Goal: Information Seeking & Learning: Learn about a topic

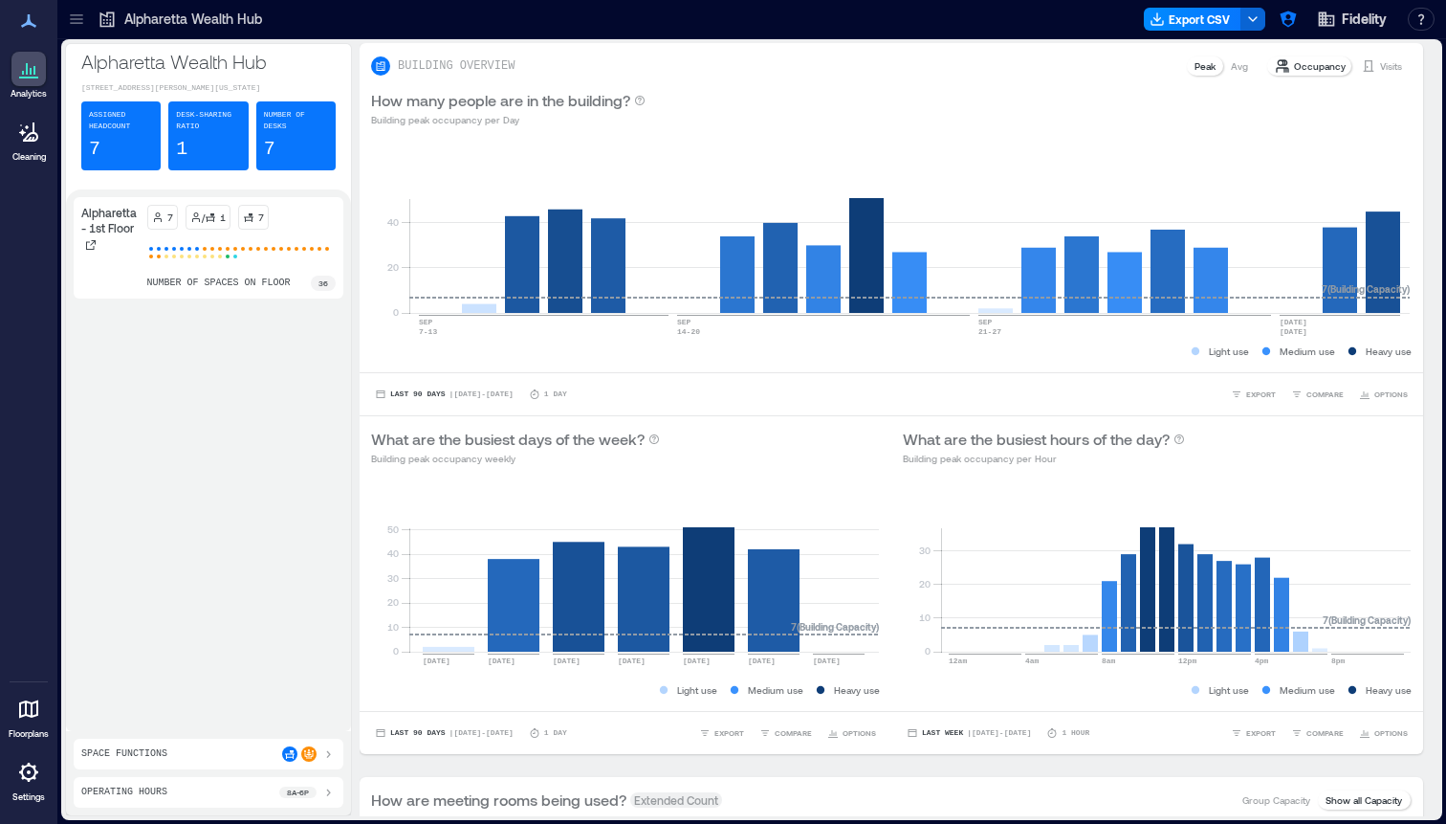
click at [77, 21] on icon at bounding box center [76, 19] width 19 height 19
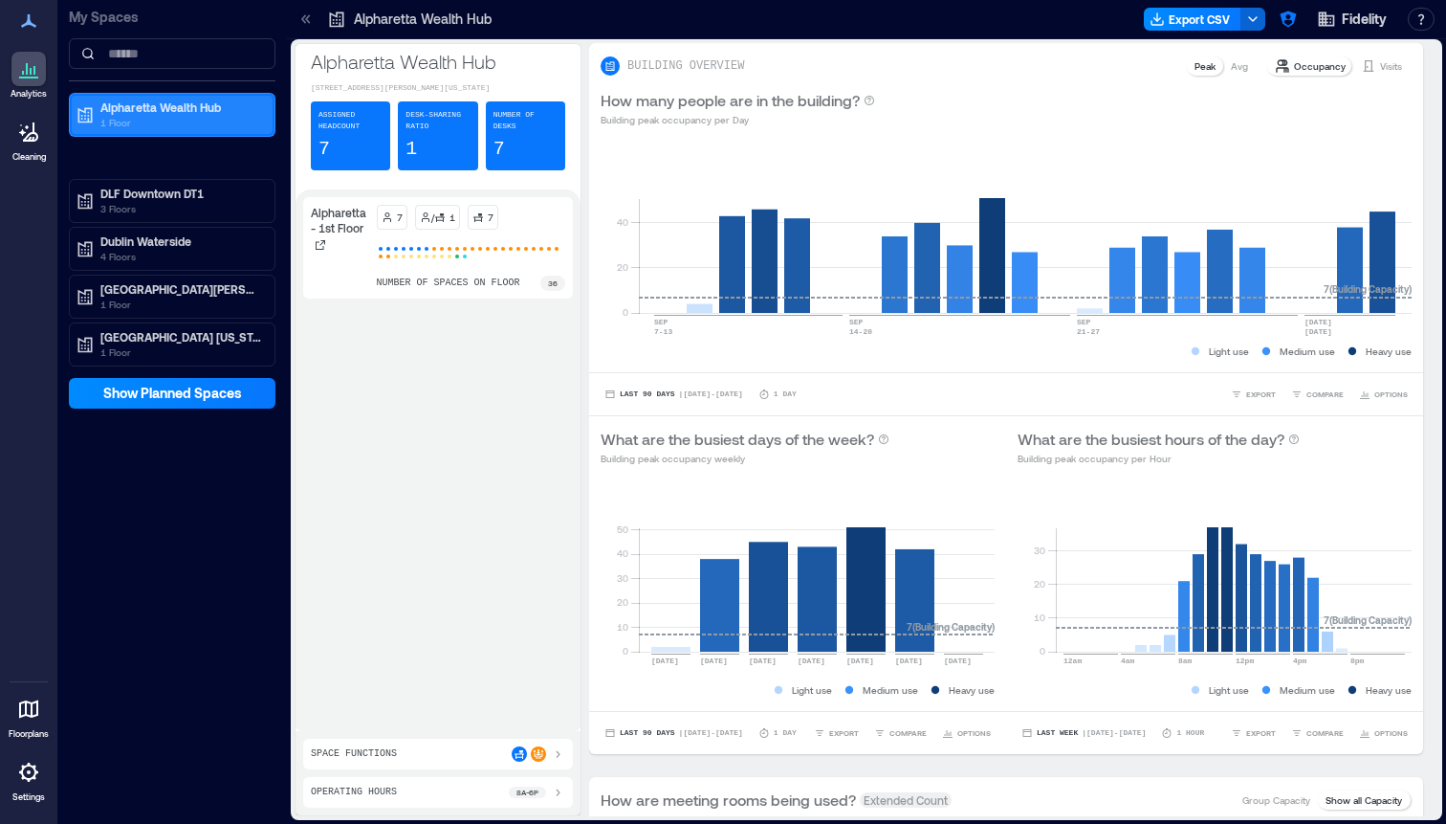
click at [178, 115] on p "1 Floor" at bounding box center [180, 122] width 161 height 15
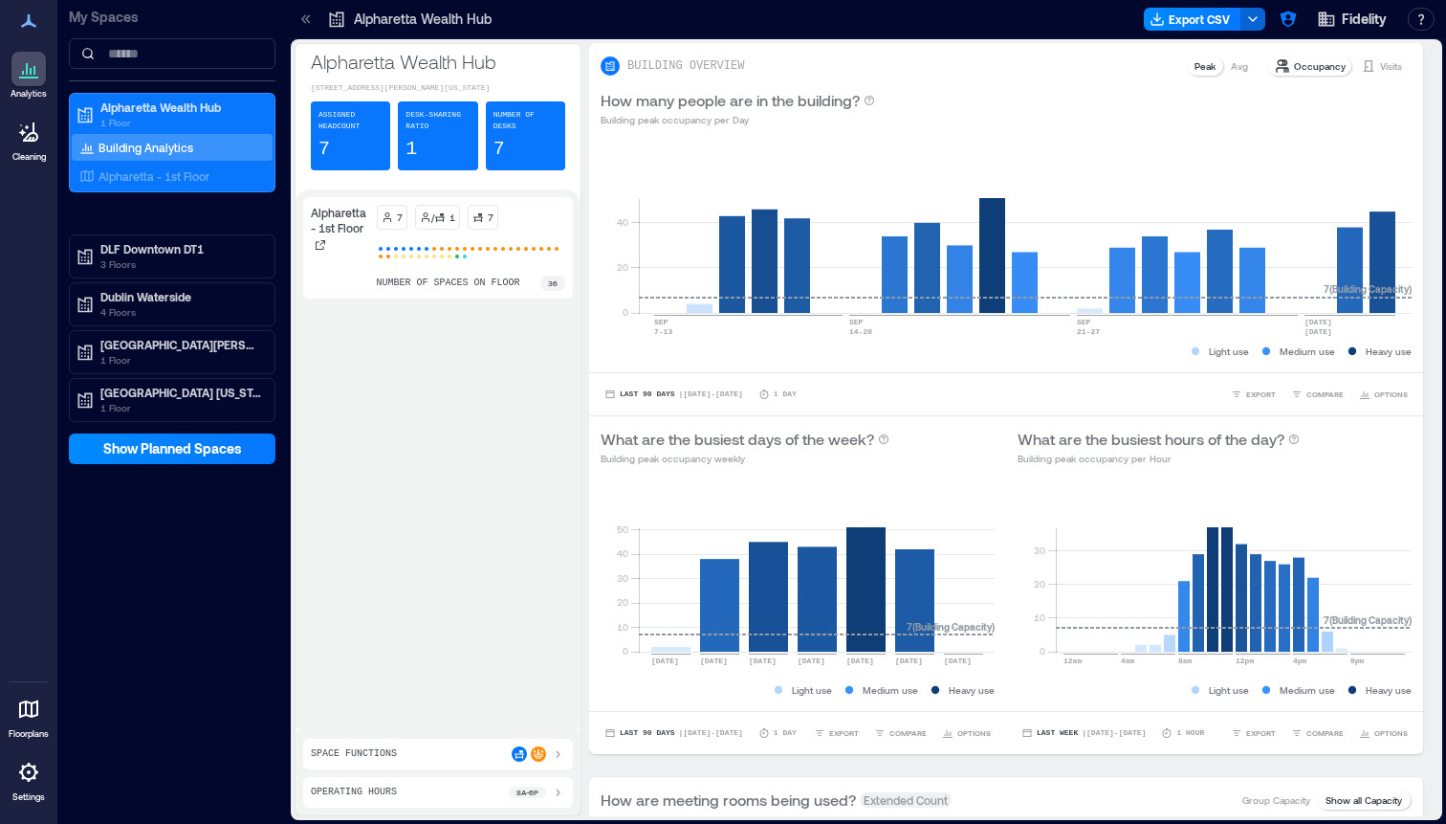
click at [330, 268] on div "Alpharetta - 1st Floor" at bounding box center [340, 248] width 58 height 86
click at [324, 250] on icon at bounding box center [321, 245] width 10 height 10
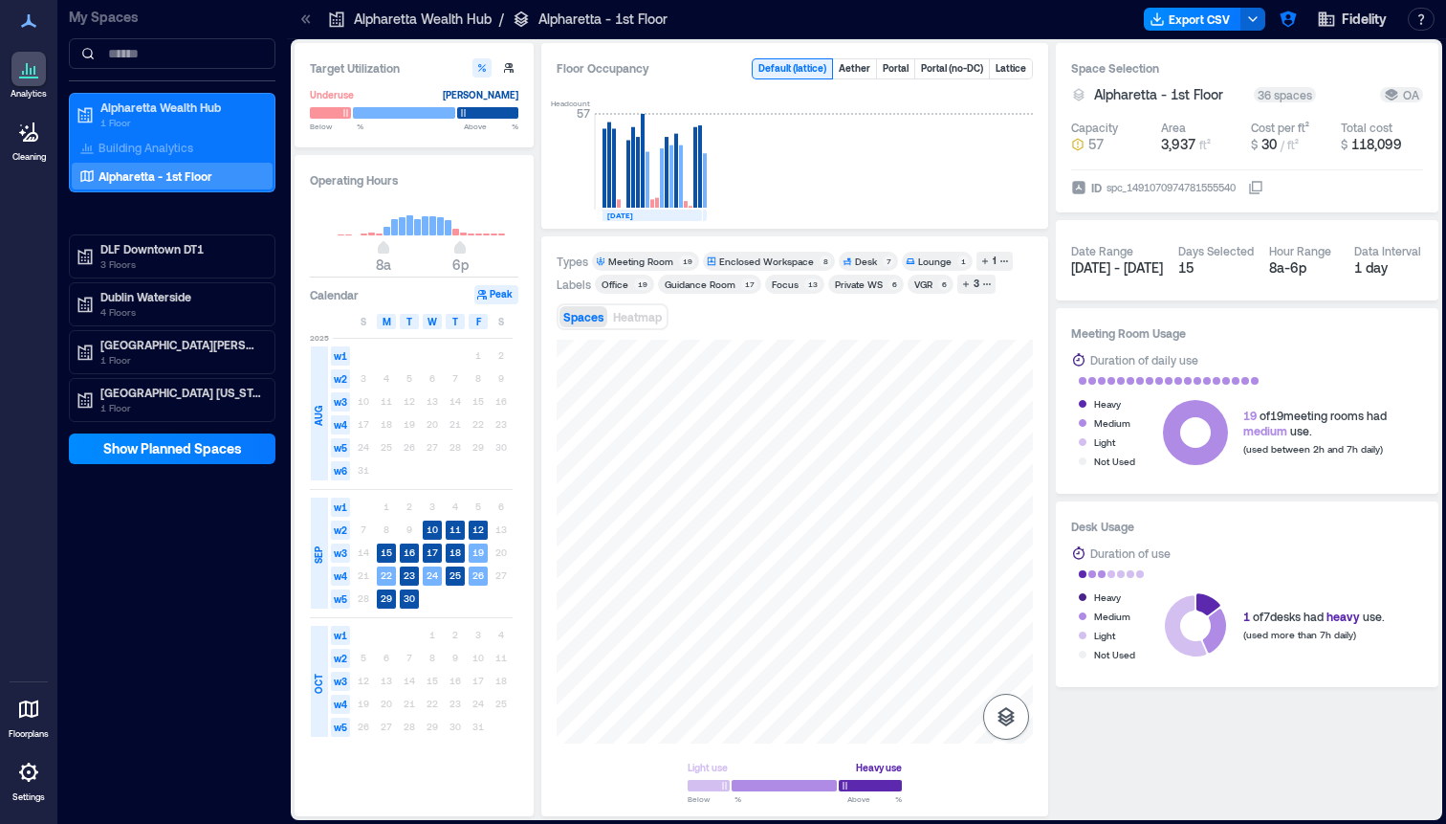
click at [1009, 716] on icon "button" at bounding box center [1006, 716] width 23 height 23
click at [1015, 617] on icon "button" at bounding box center [1006, 614] width 19 height 17
click at [708, 539] on div "H3GGB061" at bounding box center [795, 542] width 476 height 404
click at [1071, 360] on span "Details" at bounding box center [1079, 359] width 43 height 19
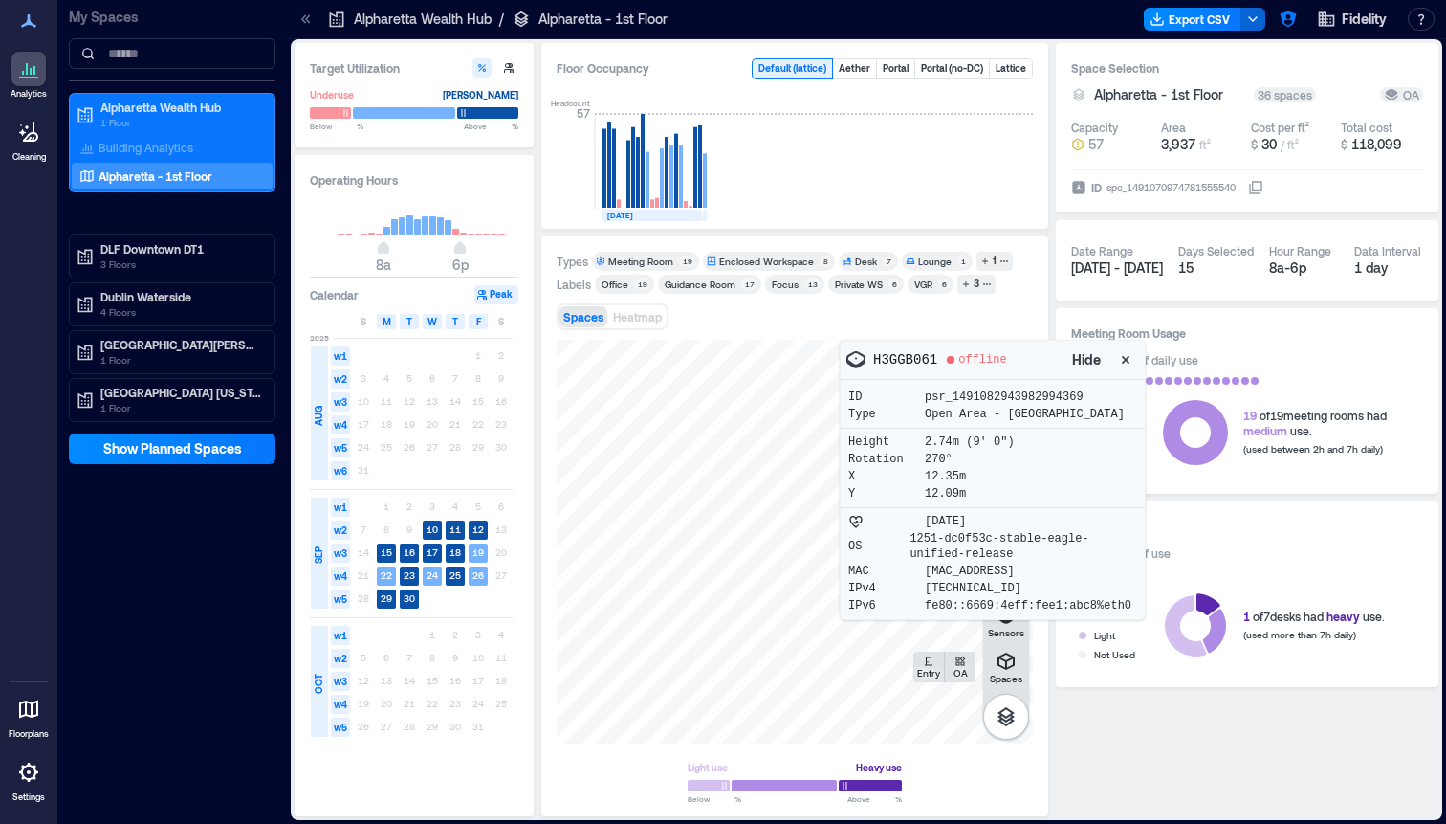
click at [779, 381] on div at bounding box center [795, 542] width 476 height 404
click at [1128, 359] on icon "button" at bounding box center [1125, 359] width 19 height 19
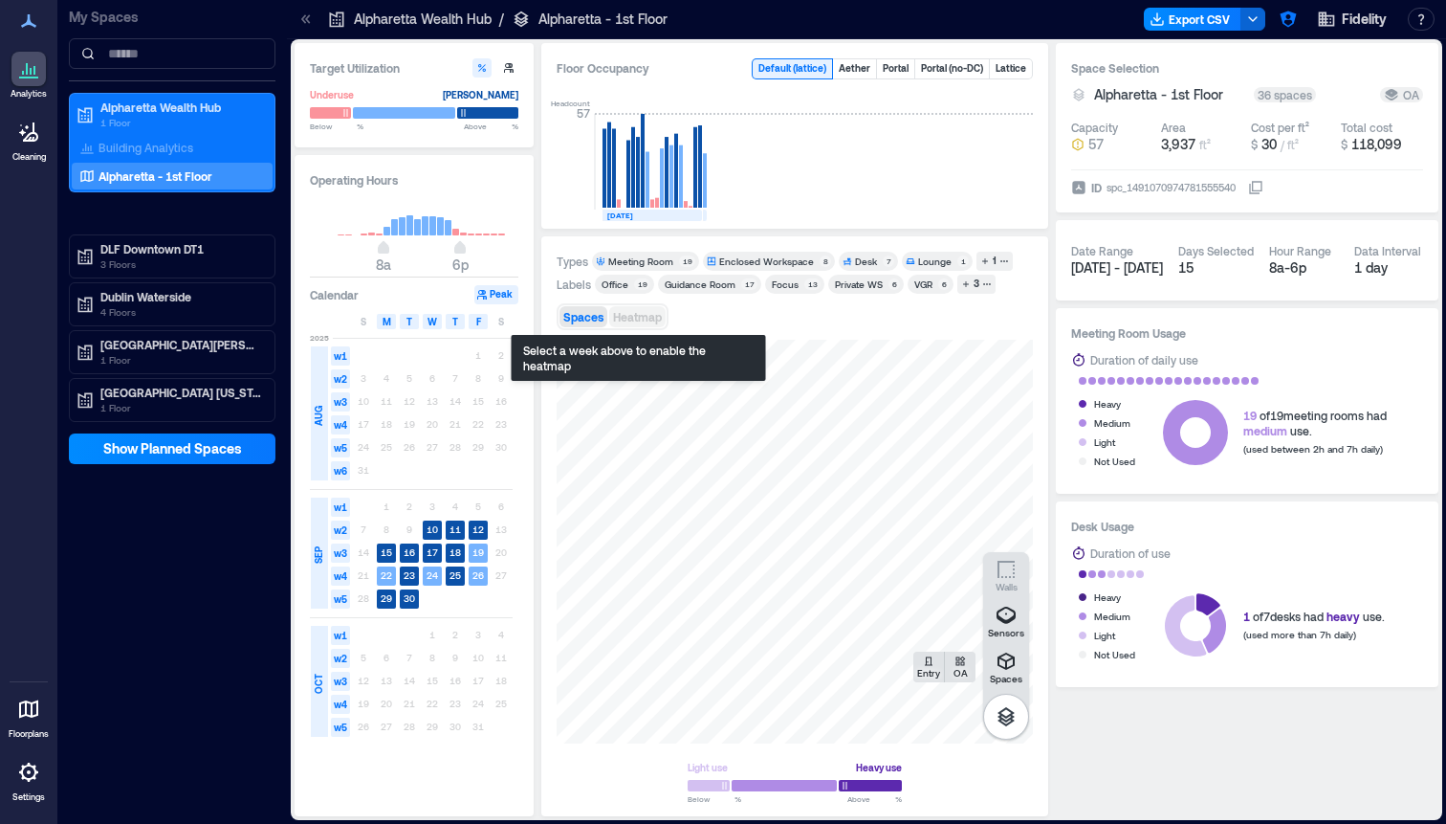
click at [647, 320] on span "Heatmap" at bounding box center [637, 316] width 49 height 13
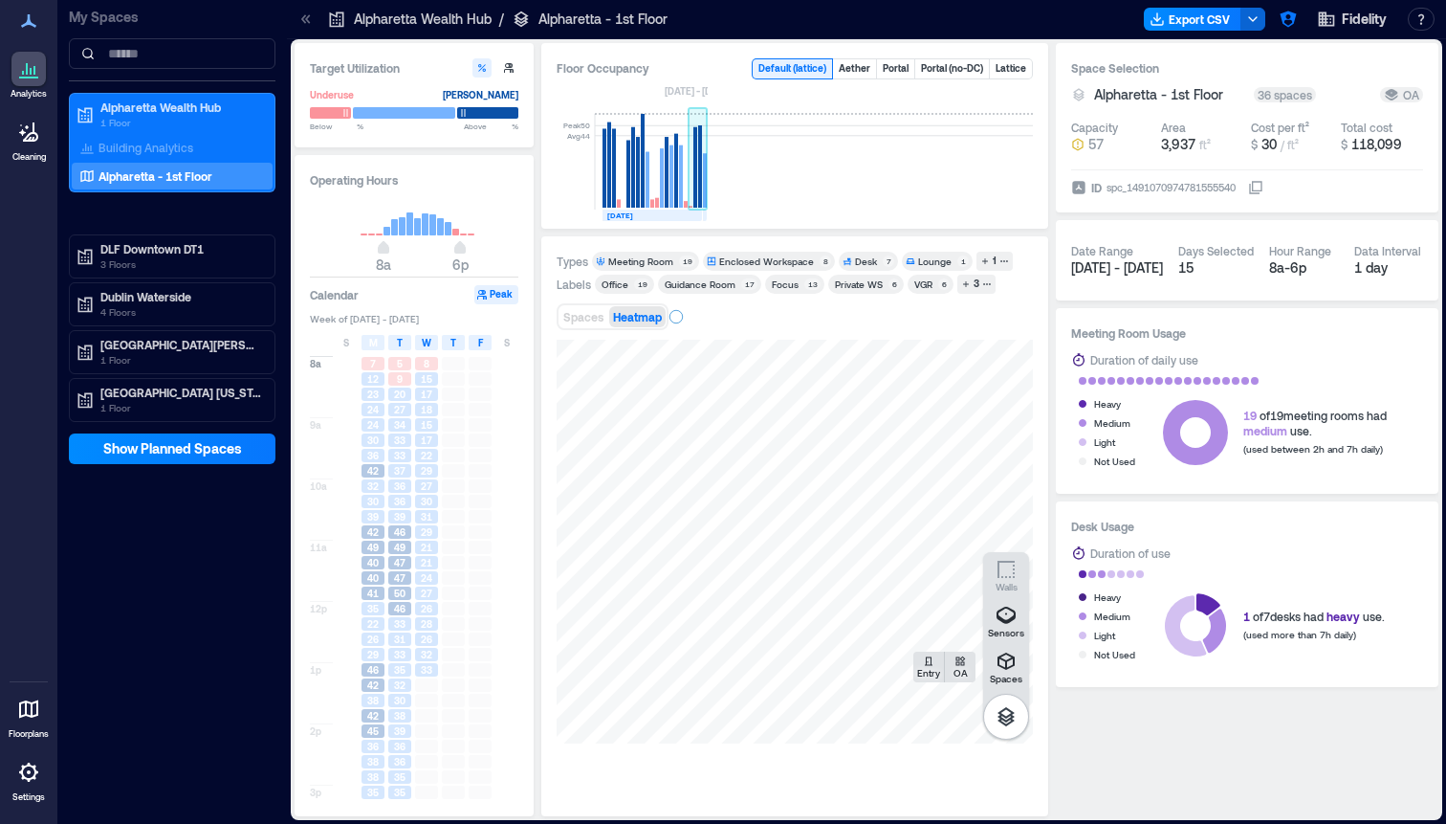
click at [691, 202] on rect at bounding box center [698, 162] width 19 height 96
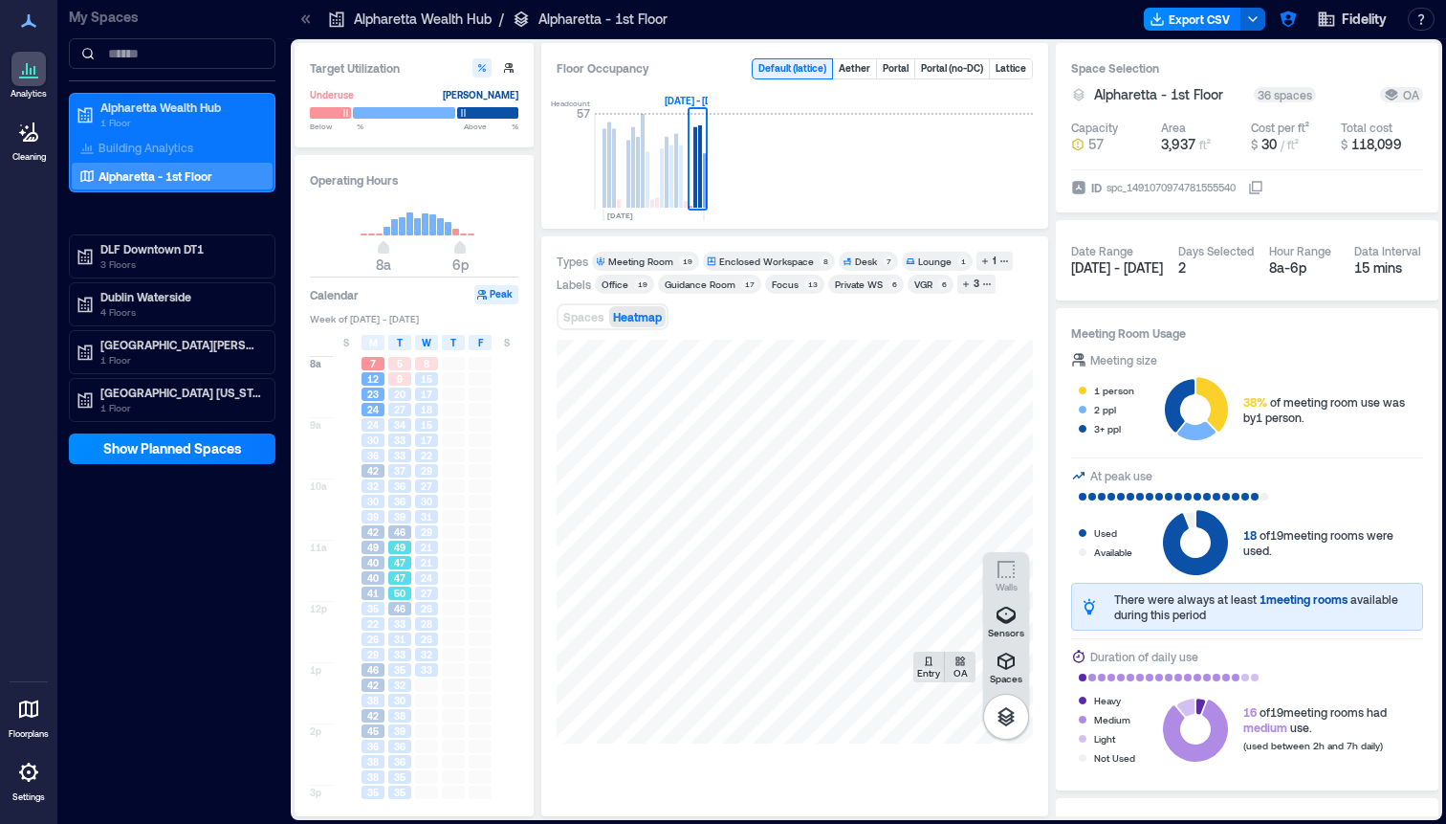
click at [406, 588] on div "50" at bounding box center [399, 592] width 23 height 13
click at [405, 633] on span "31" at bounding box center [399, 638] width 11 height 13
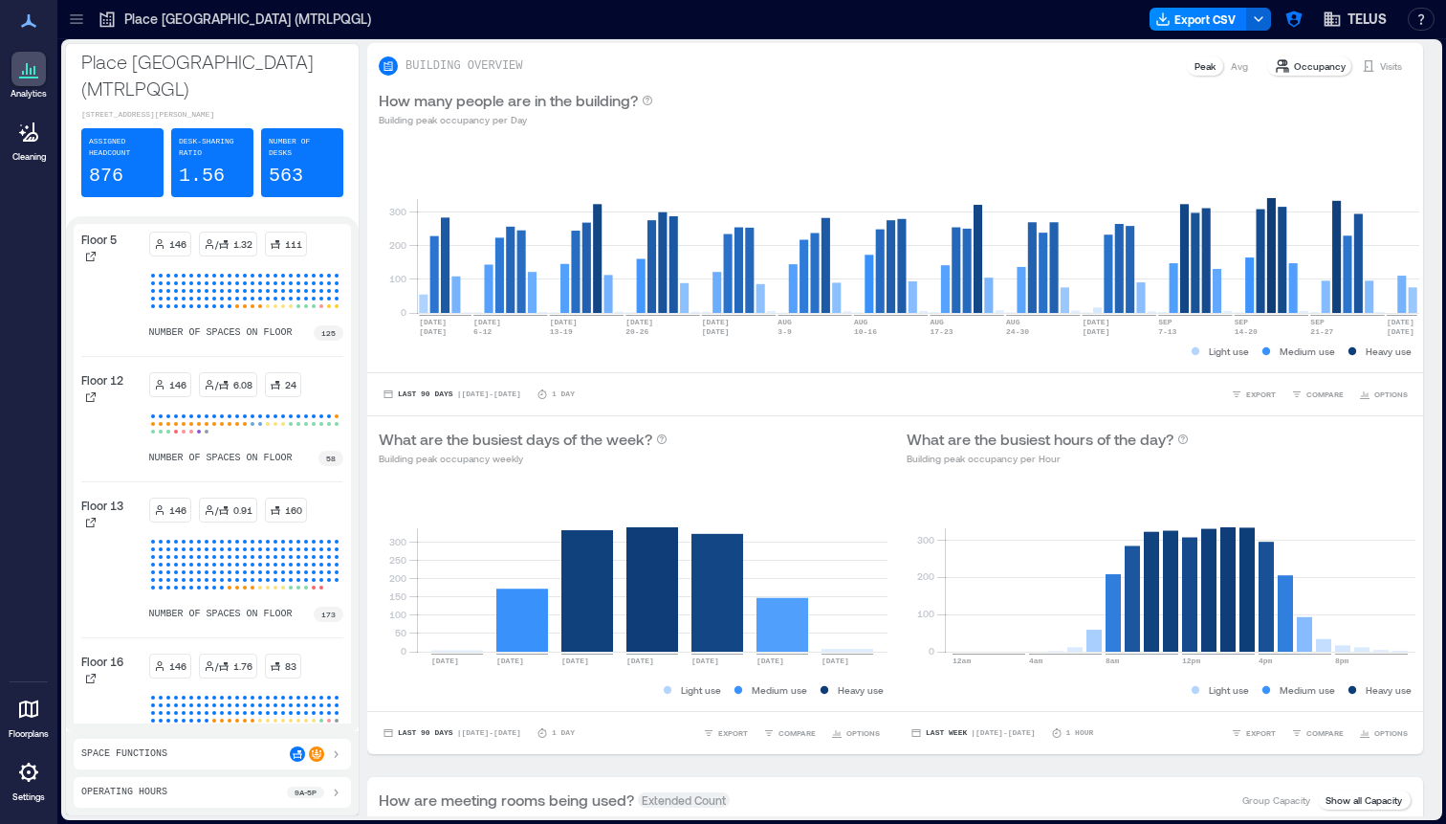
click at [86, 28] on div at bounding box center [76, 19] width 31 height 31
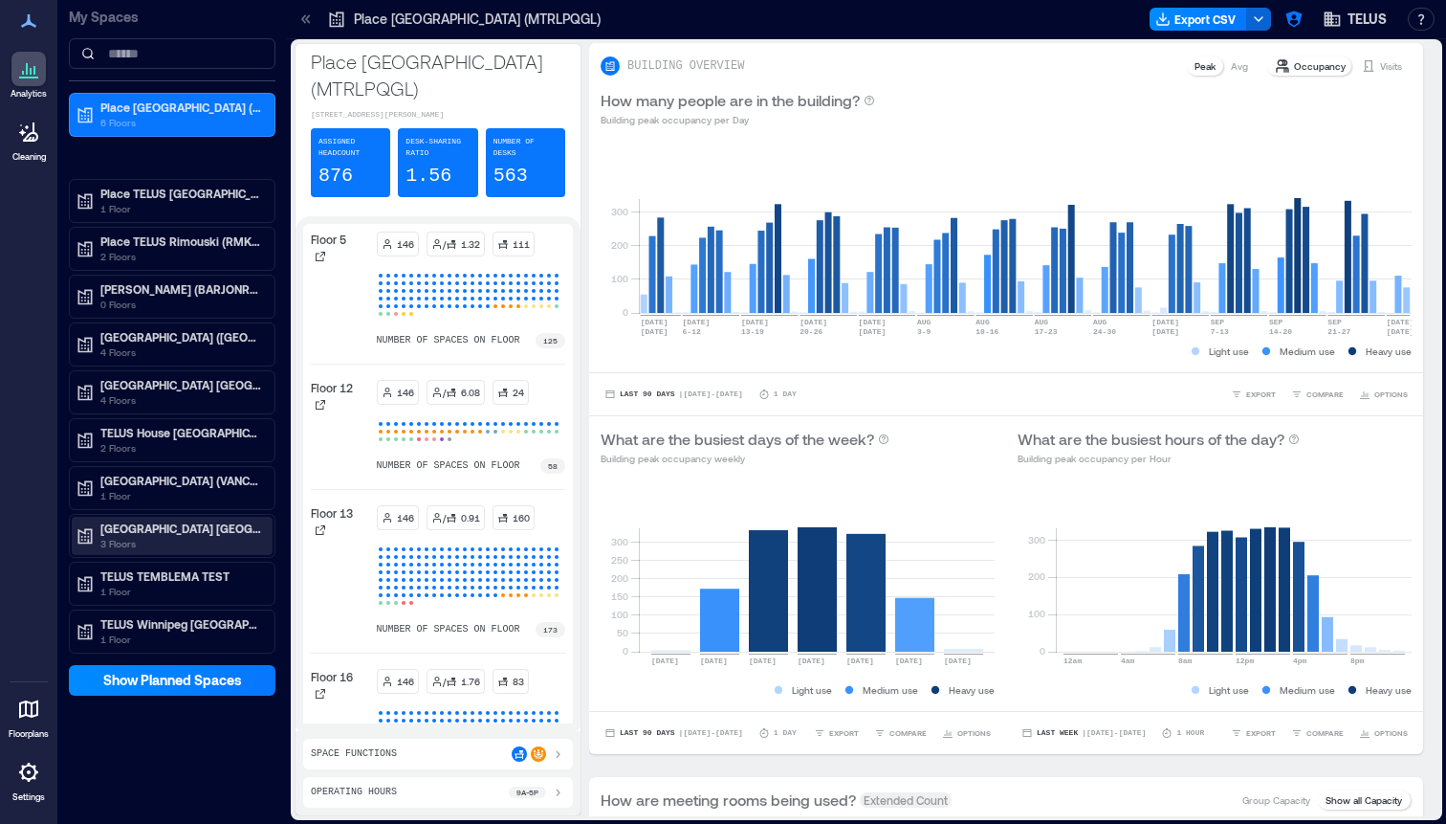
click at [161, 535] on p "[GEOGRAPHIC_DATA] [GEOGRAPHIC_DATA] (SRRYBCCS)" at bounding box center [180, 527] width 161 height 15
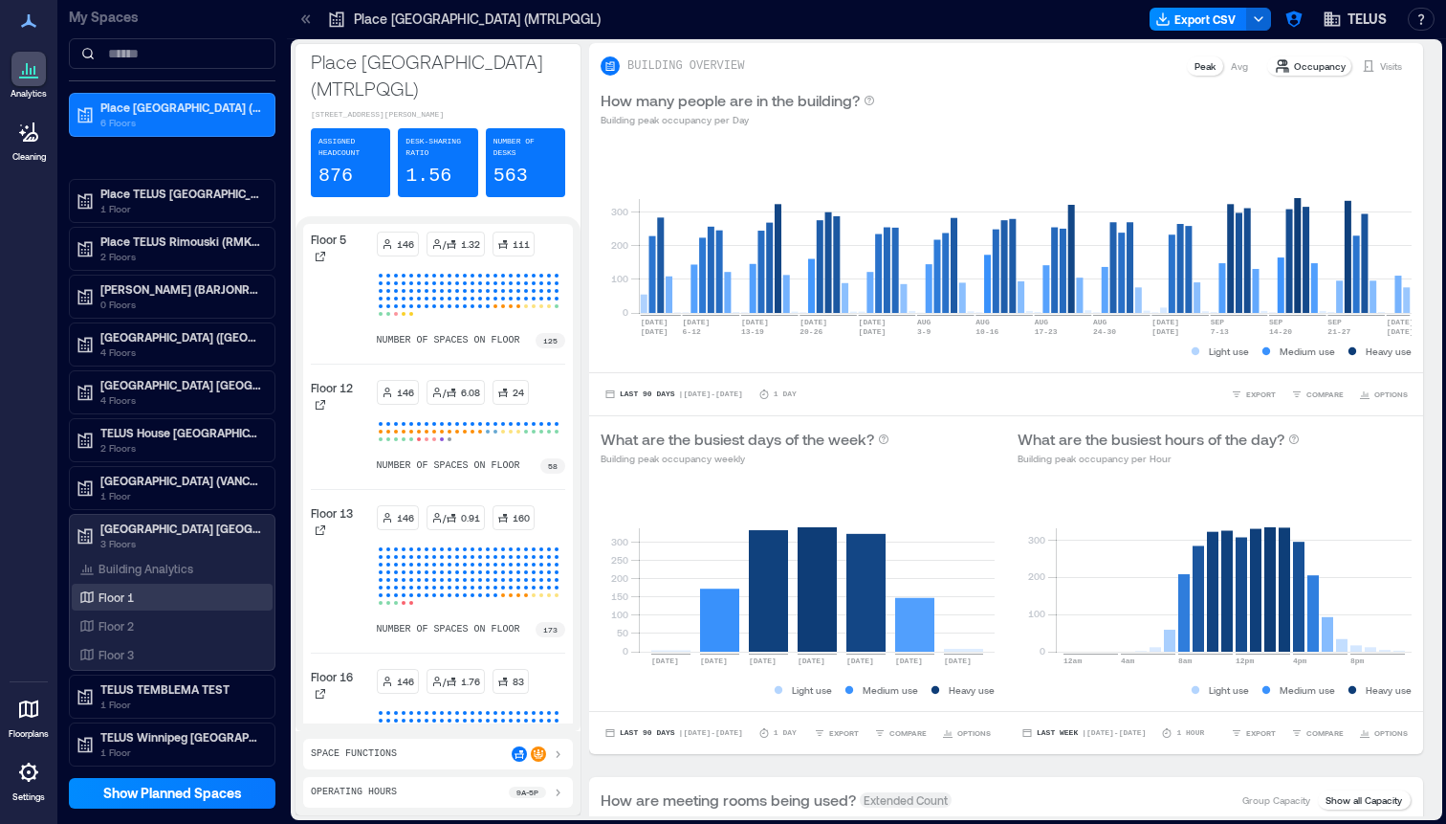
click at [123, 600] on p "Floor 1" at bounding box center [116, 596] width 35 height 15
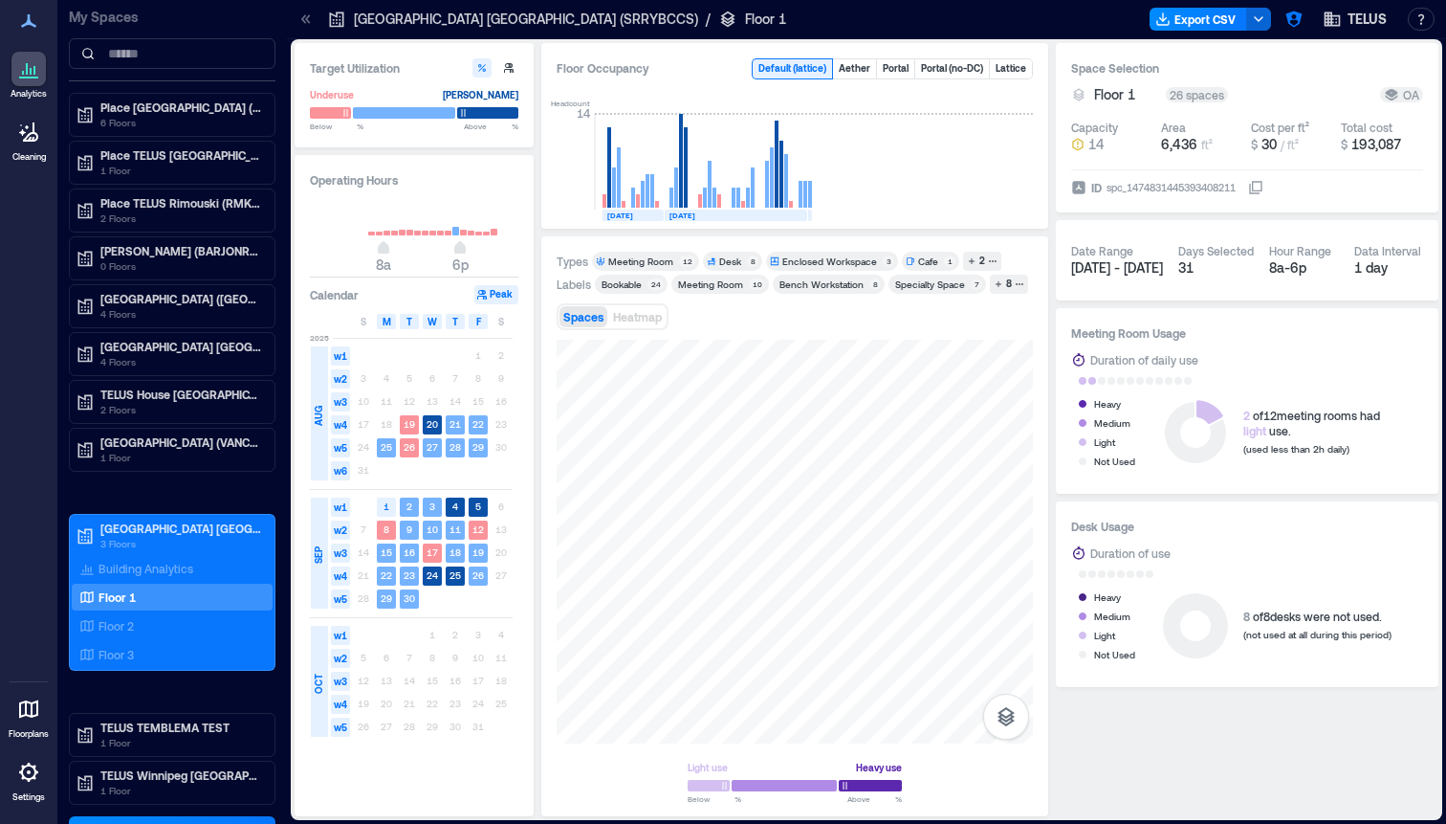
click at [149, 608] on div "Floor 1" at bounding box center [172, 596] width 201 height 27
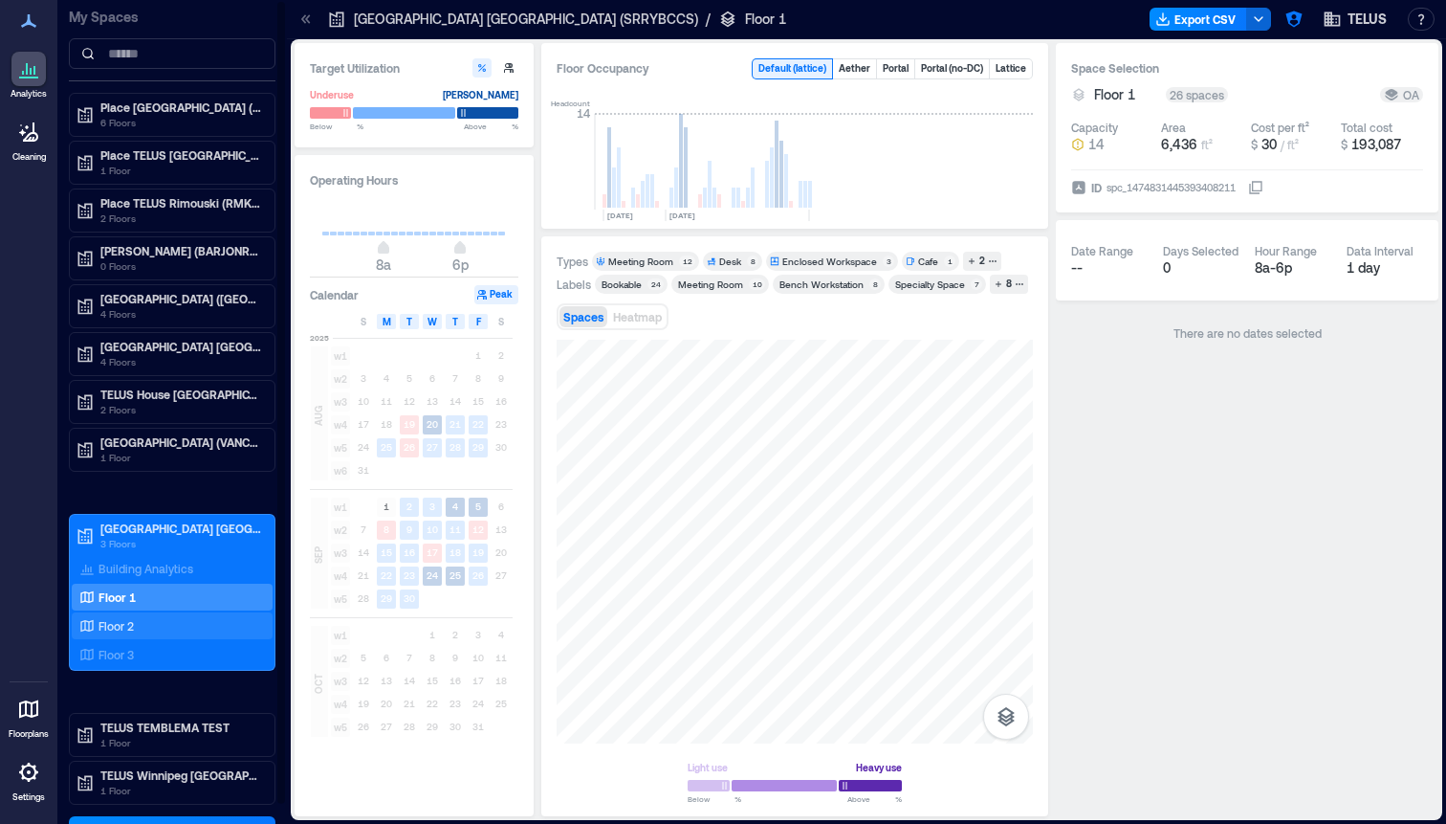
click at [148, 629] on div "Floor 2" at bounding box center [169, 625] width 186 height 19
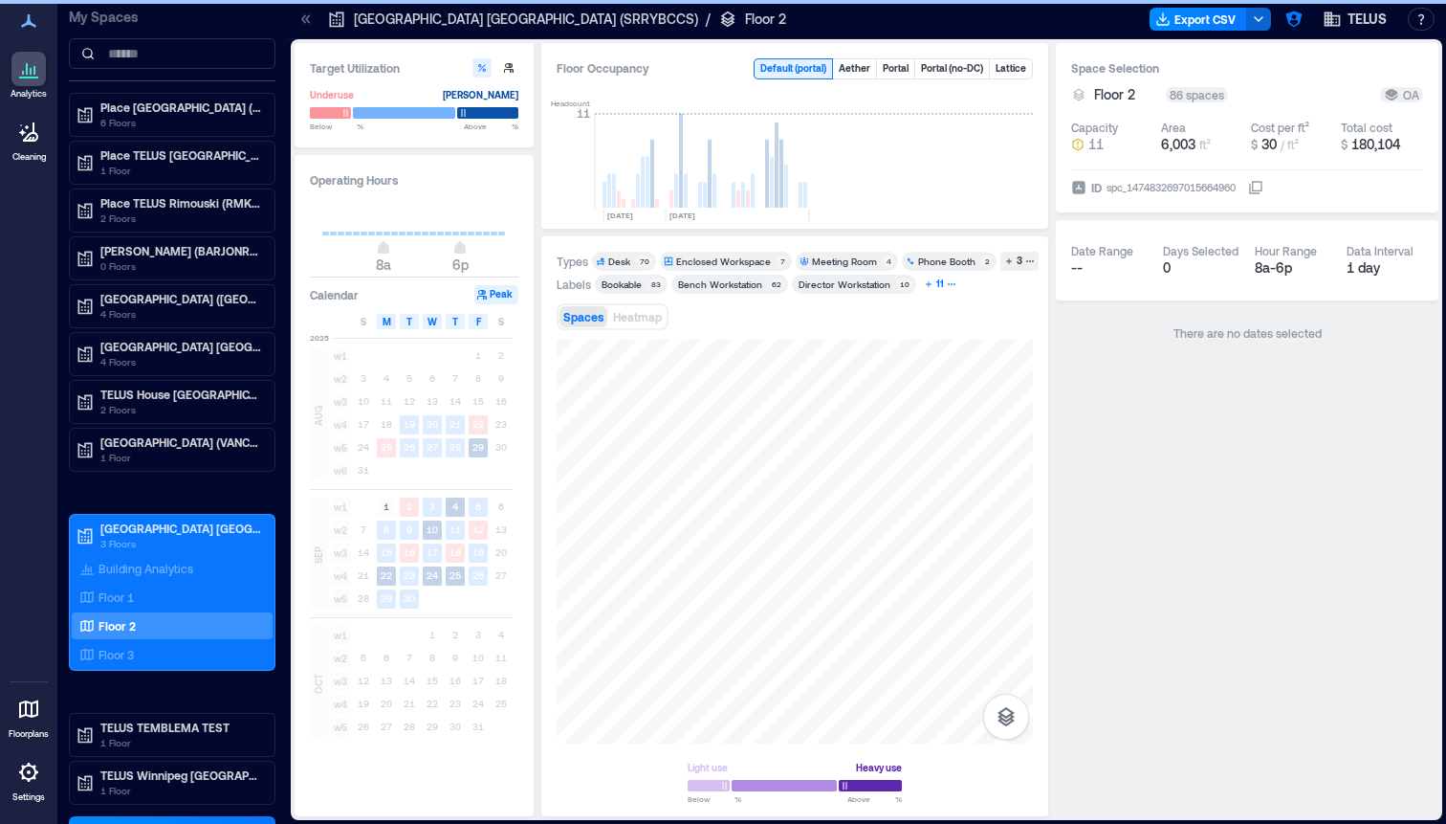
click at [937, 283] on div "11" at bounding box center [940, 283] width 13 height 17
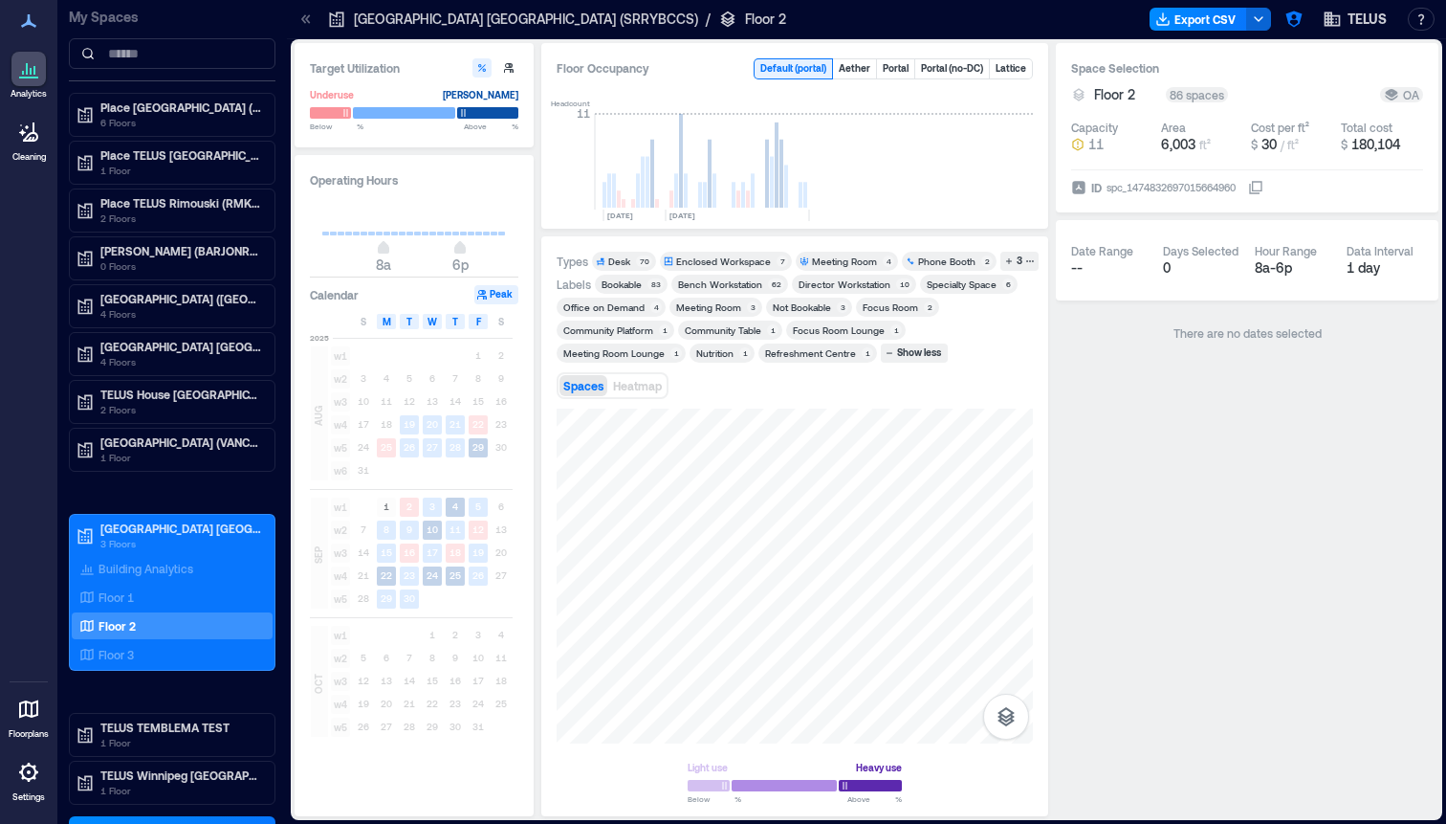
click at [743, 328] on div "Community Table" at bounding box center [723, 329] width 77 height 13
click at [763, 539] on div at bounding box center [795, 575] width 476 height 335
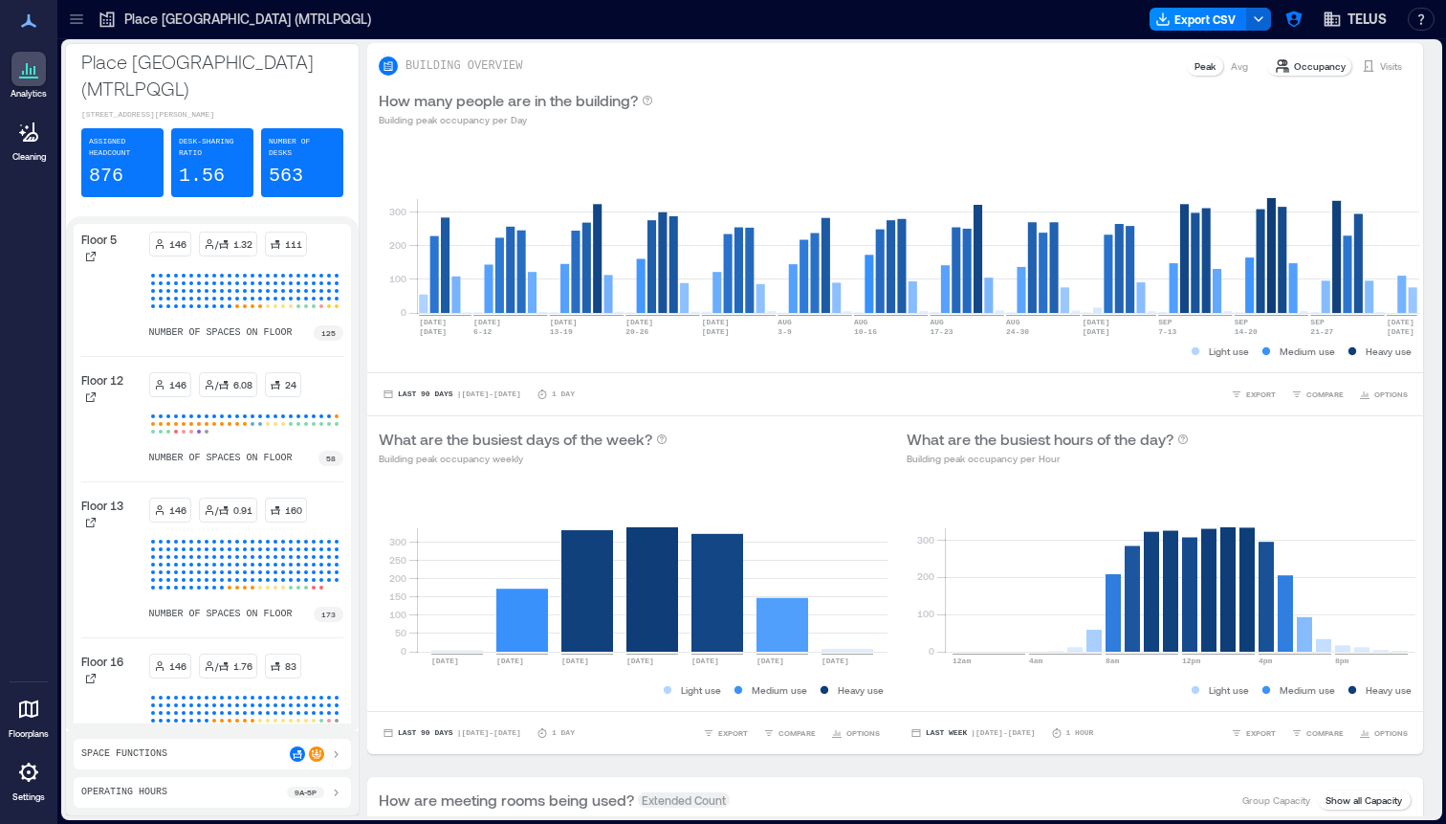
click at [77, 10] on icon at bounding box center [76, 19] width 19 height 19
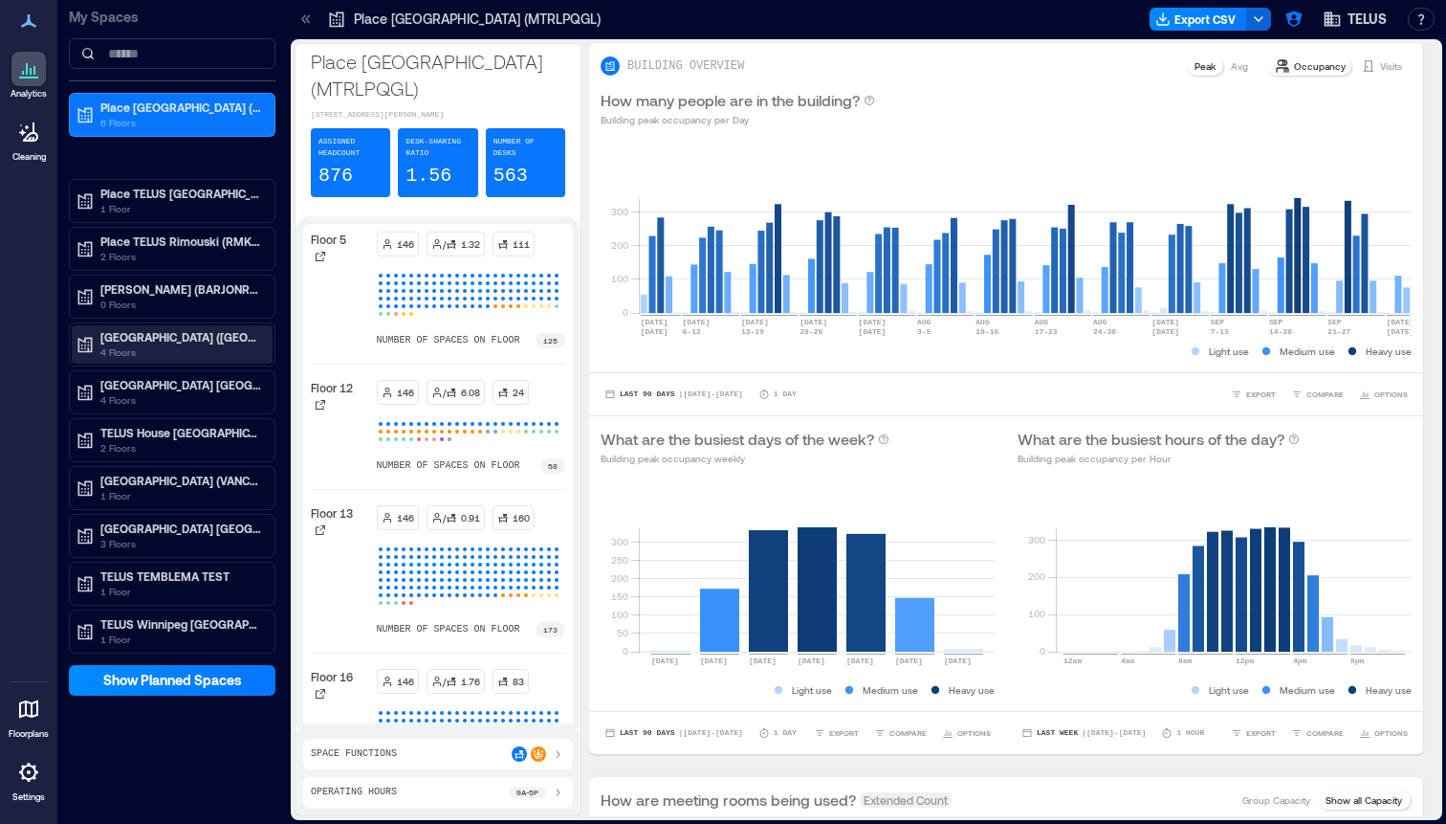
click at [187, 336] on p "[GEOGRAPHIC_DATA] ([GEOGRAPHIC_DATA])" at bounding box center [180, 336] width 161 height 15
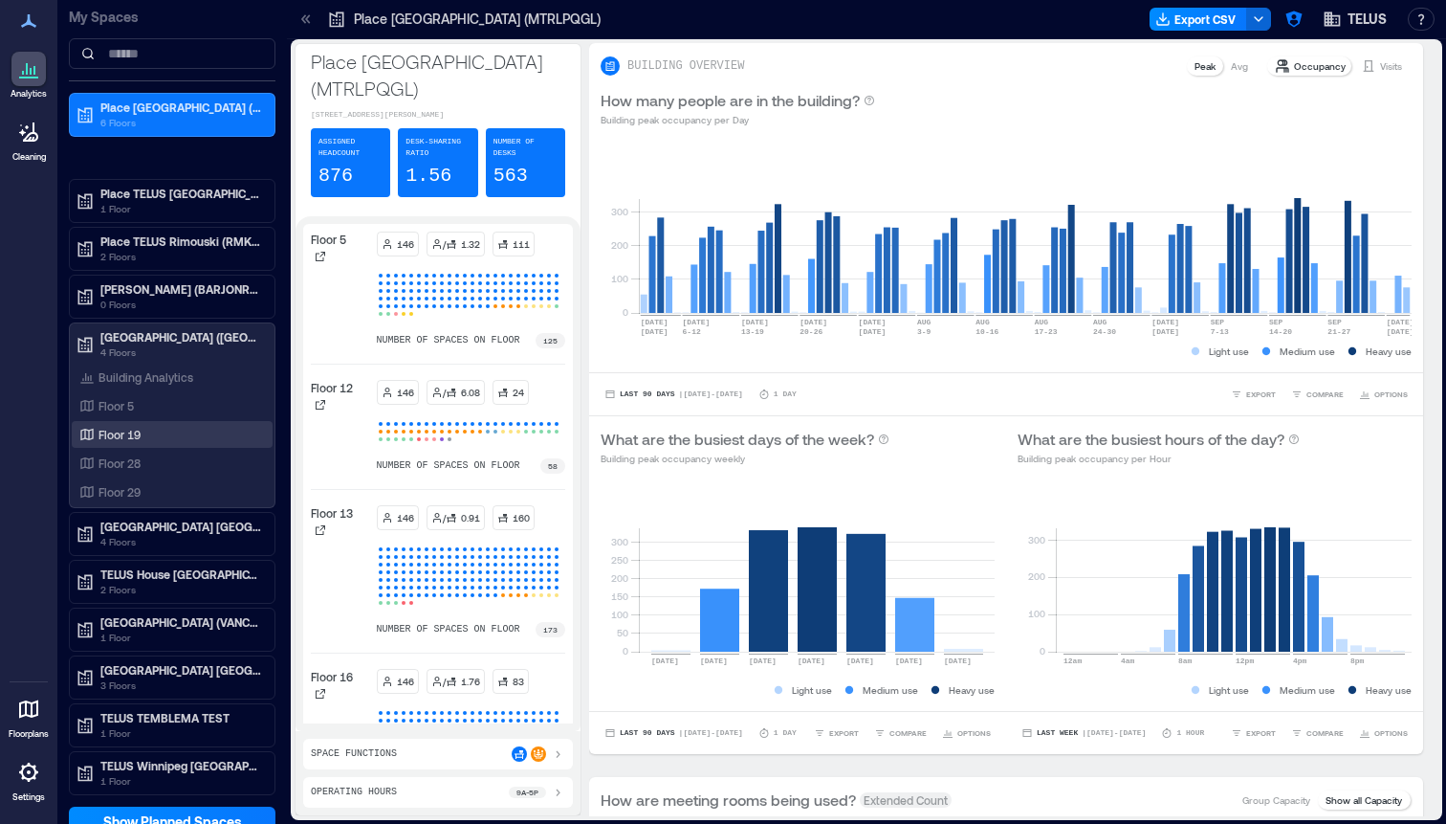
click at [122, 421] on div "Floor 19" at bounding box center [172, 434] width 201 height 27
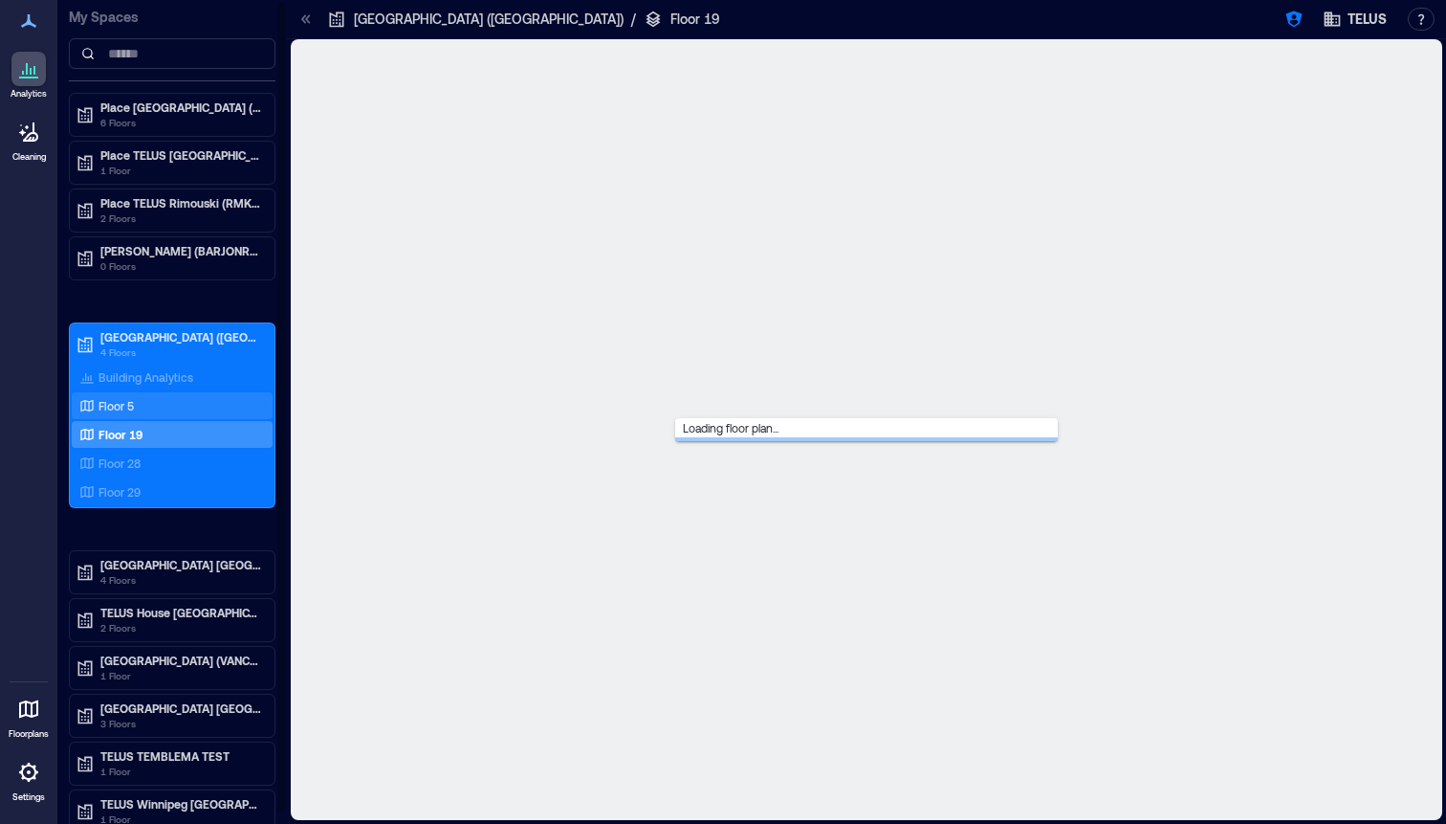
click at [122, 406] on p "Floor 5" at bounding box center [116, 405] width 35 height 15
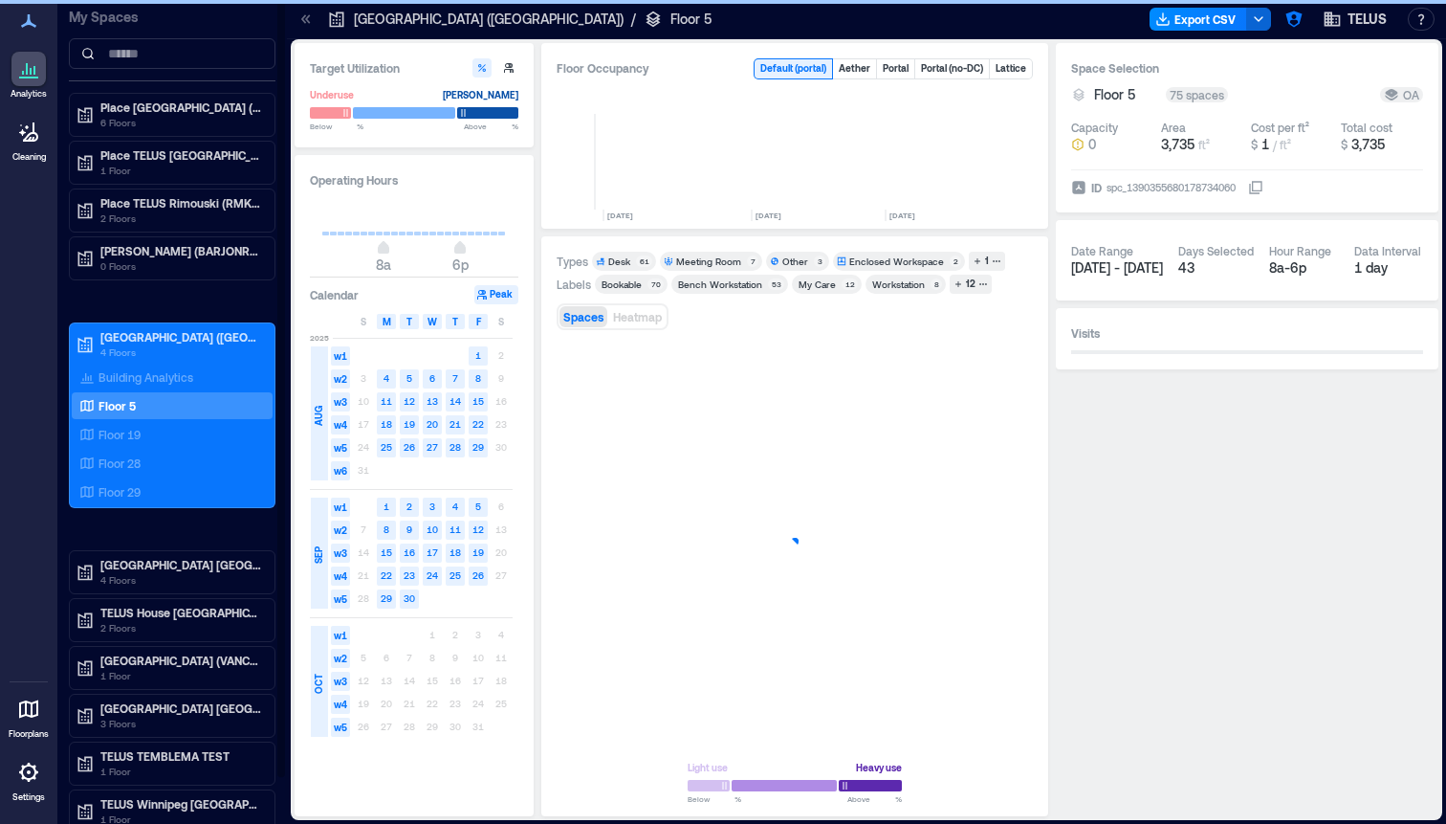
scroll to position [0, 880]
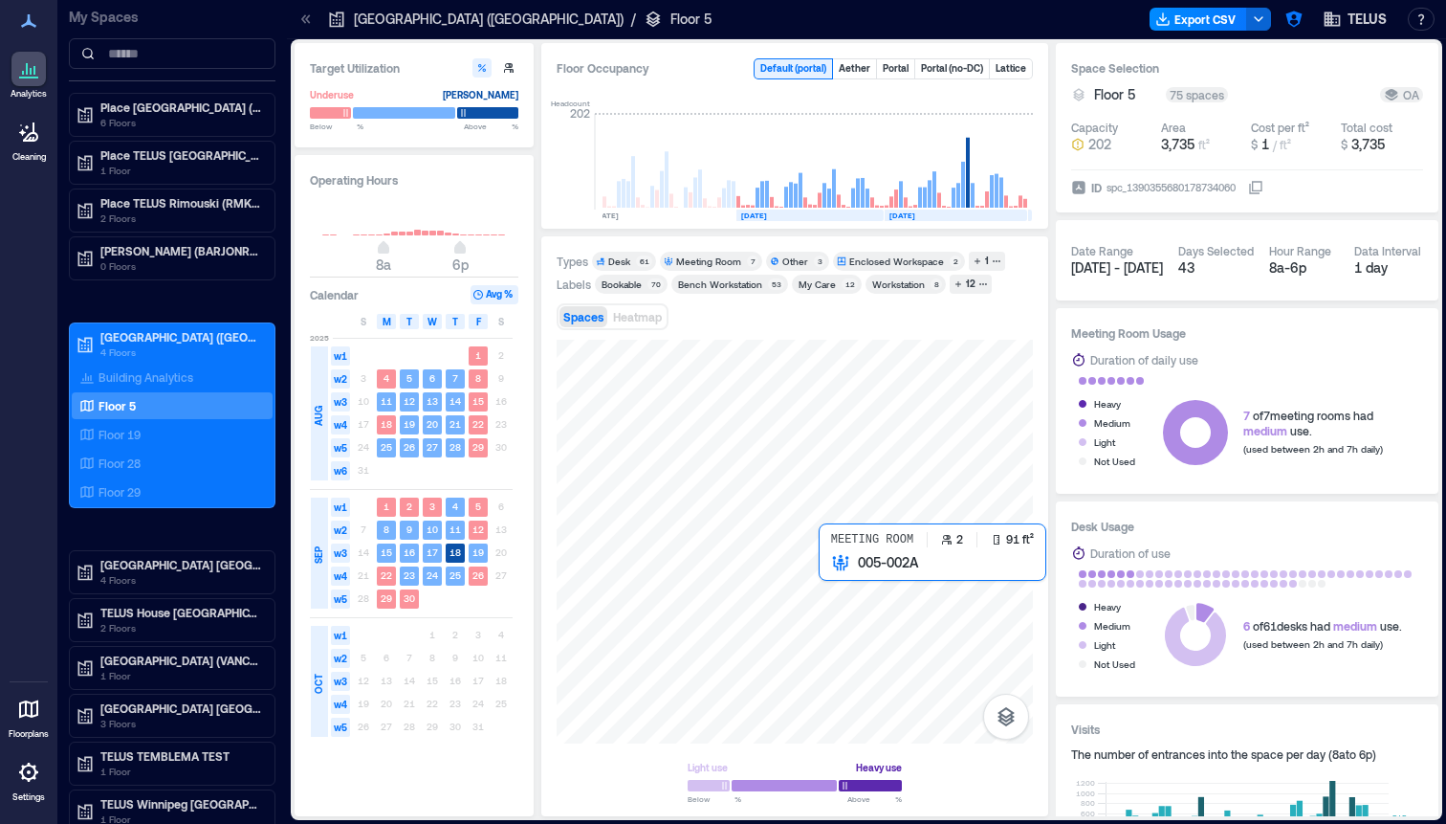
click at [843, 587] on div at bounding box center [795, 542] width 476 height 404
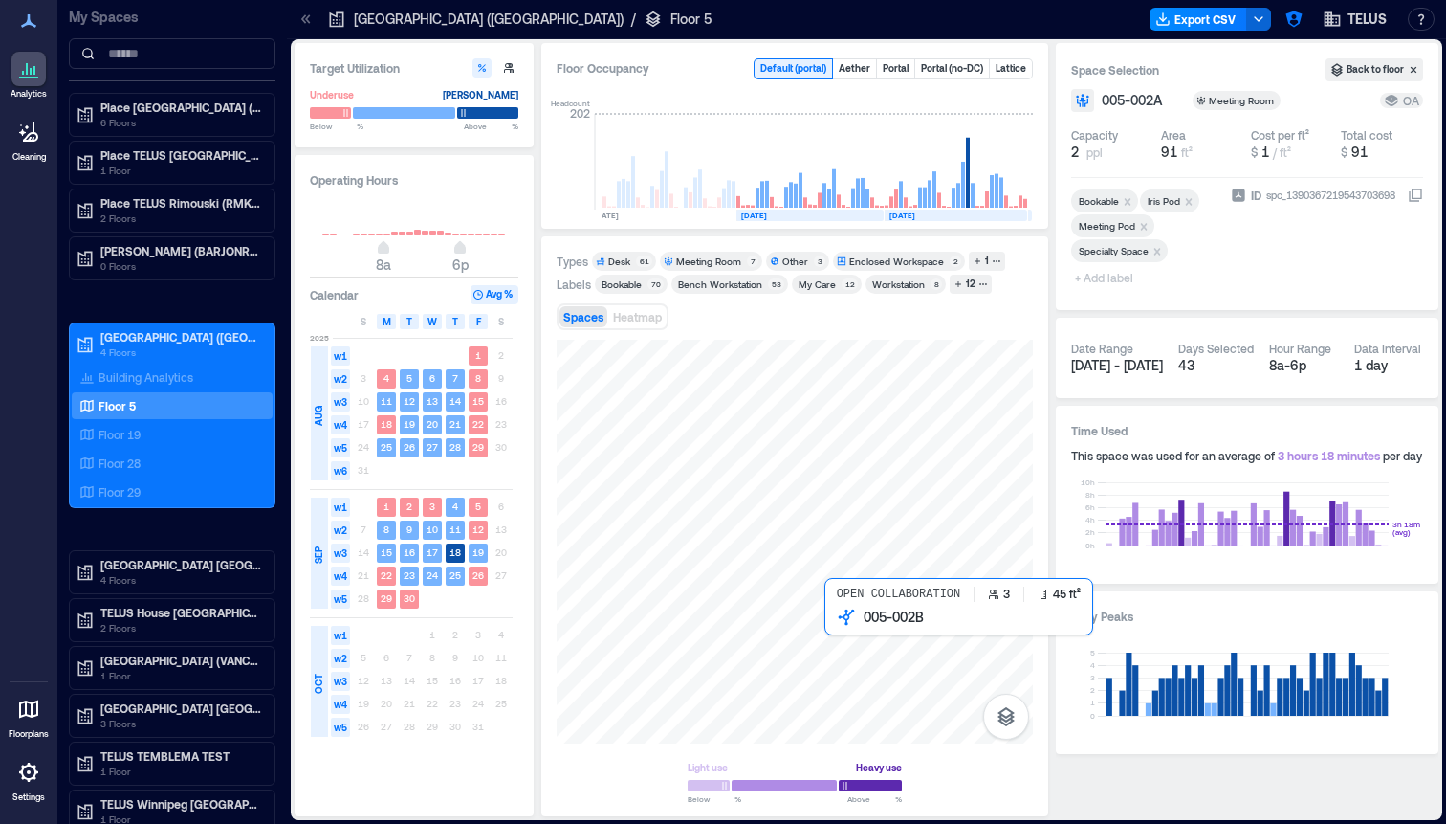
click at [859, 636] on div at bounding box center [795, 542] width 476 height 404
